Goal: Task Accomplishment & Management: Manage account settings

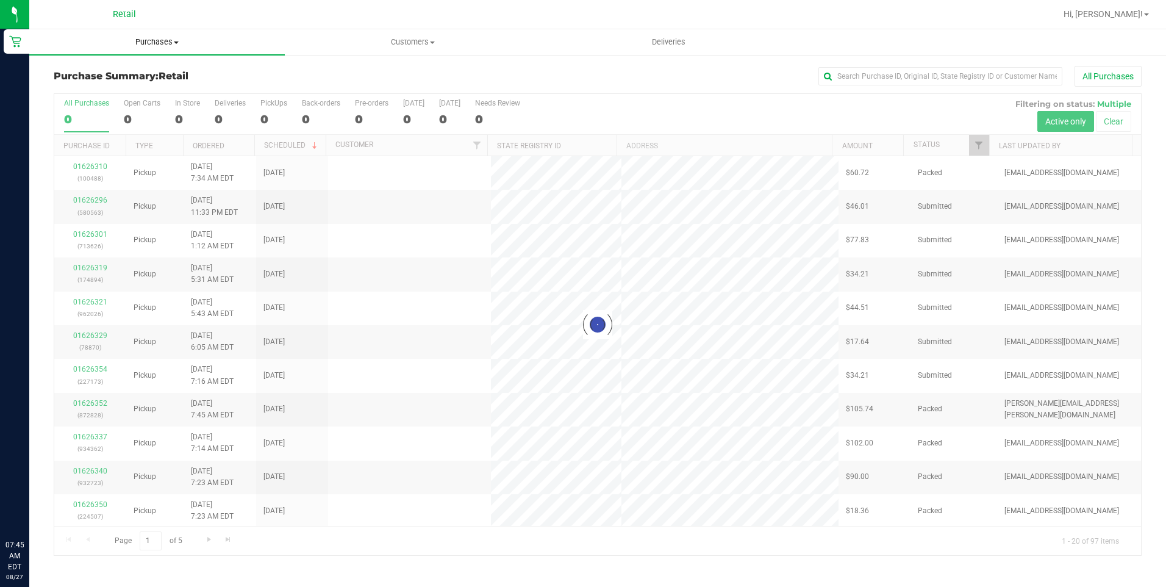
click at [150, 45] on span "Purchases" at bounding box center [157, 42] width 256 height 11
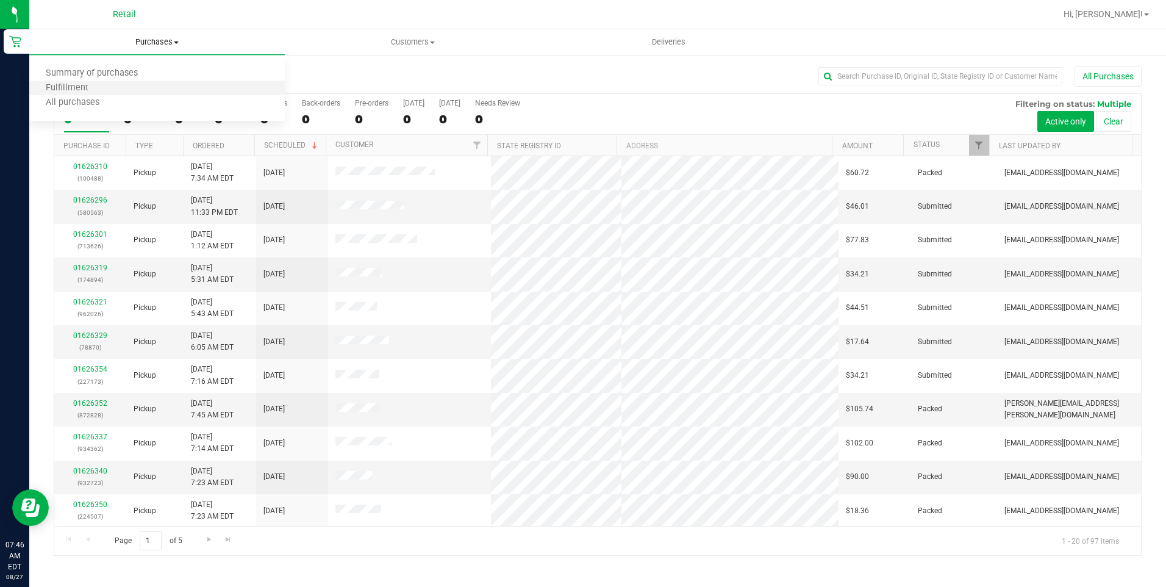
click at [105, 81] on li "Fulfillment" at bounding box center [157, 88] width 256 height 15
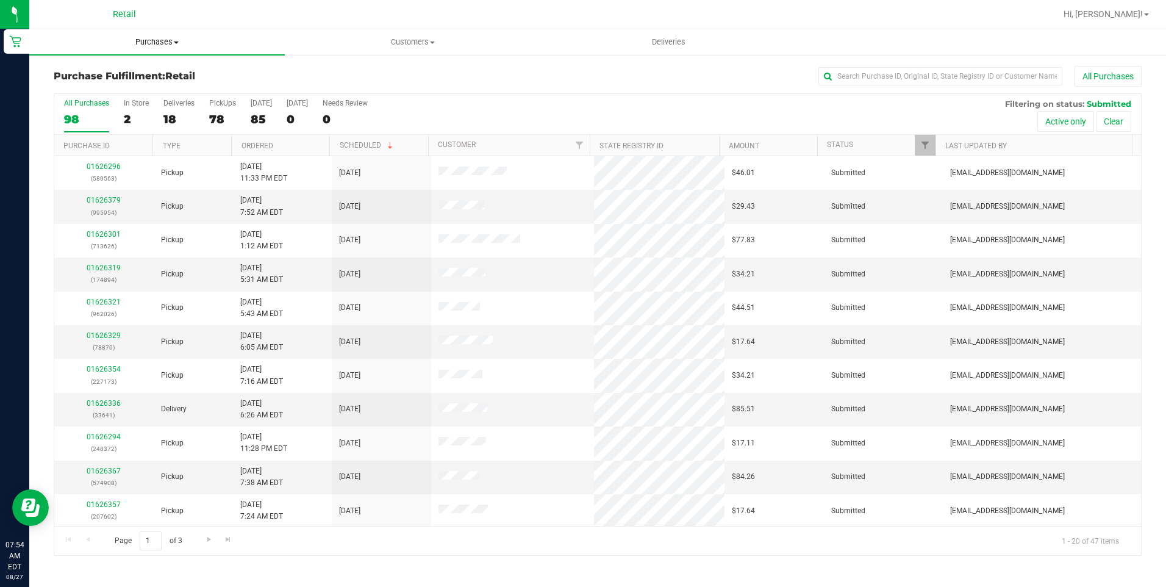
click at [163, 48] on uib-tab-heading "Purchases Summary of purchases Fulfillment All purchases" at bounding box center [157, 42] width 256 height 26
click at [137, 93] on li "Fulfillment" at bounding box center [157, 88] width 256 height 15
click at [1121, 15] on span "Hi, [PERSON_NAME]!" at bounding box center [1103, 14] width 79 height 10
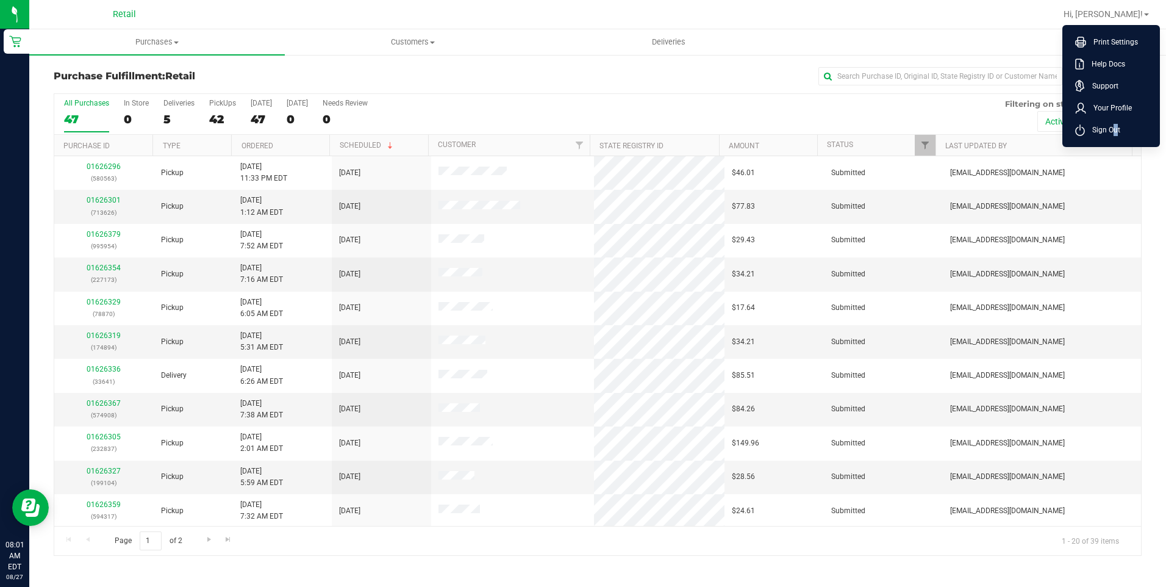
drag, startPoint x: 1120, startPoint y: 16, endPoint x: 1108, endPoint y: 130, distance: 114.1
click at [1108, 130] on span "Sign Out" at bounding box center [1102, 130] width 35 height 12
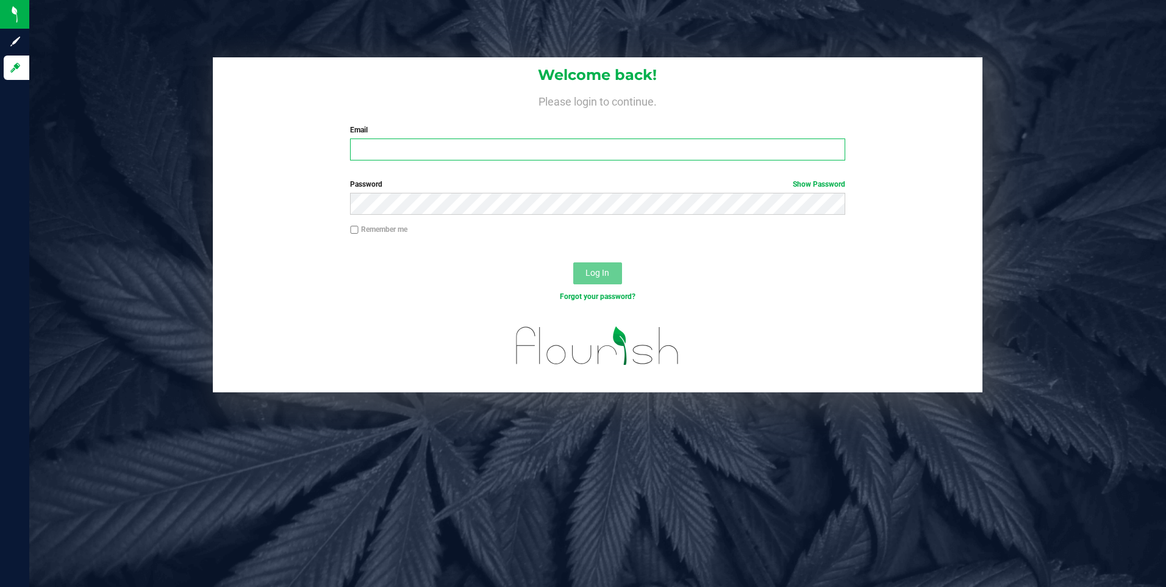
type input "spiffy0323@gmail.com"
drag, startPoint x: 473, startPoint y: 152, endPoint x: 257, endPoint y: 155, distance: 215.9
click at [257, 155] on div "Welcome back! Please login to continue. Email spiffy0323@gmail.com Required Ple…" at bounding box center [598, 113] width 770 height 113
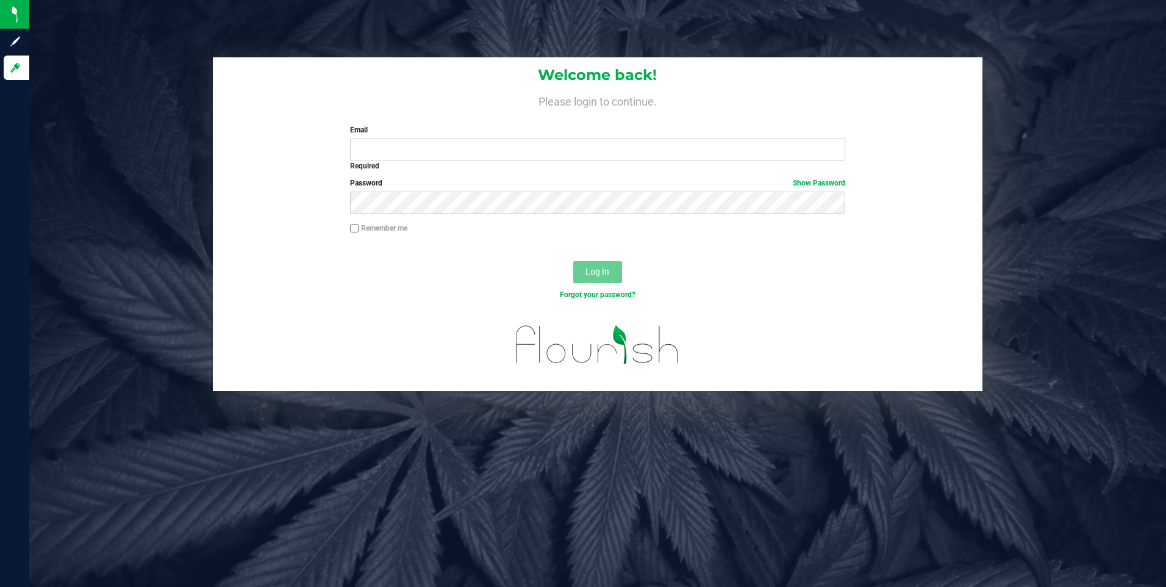
click at [646, 117] on div "Welcome back! Please login to continue. Email Required Please format your email…" at bounding box center [598, 113] width 770 height 112
click at [240, 174] on form "Welcome back! Please login to continue. Email Required Please format your email…" at bounding box center [598, 224] width 752 height 334
click at [374, 145] on input "Email" at bounding box center [597, 149] width 495 height 22
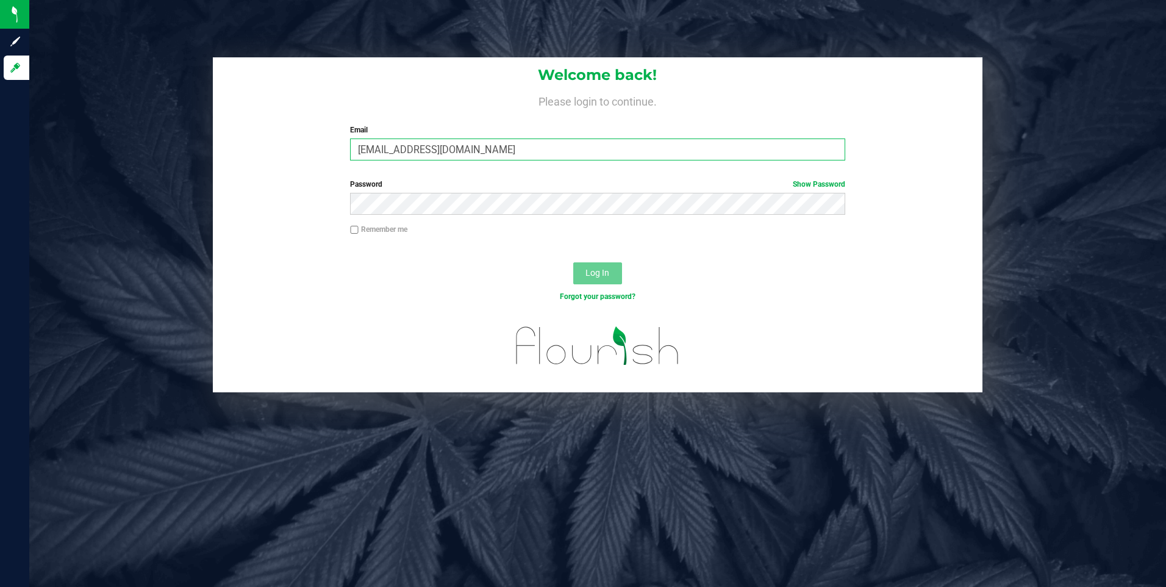
type input "[EMAIL_ADDRESS][DOMAIN_NAME]"
click at [573, 262] on button "Log In" at bounding box center [597, 273] width 49 height 22
